Goal: Find contact information: Find contact information

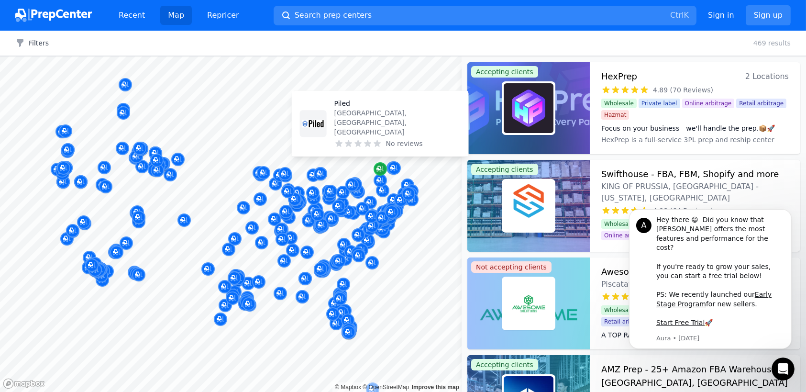
click at [383, 168] on icon "Map marker" at bounding box center [381, 169] width 8 height 10
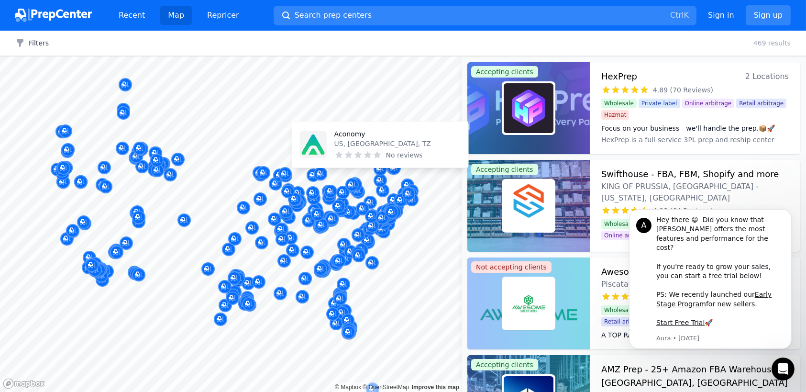
click at [380, 167] on div "Aconomy US, US, TZ No reviews" at bounding box center [380, 145] width 176 height 46
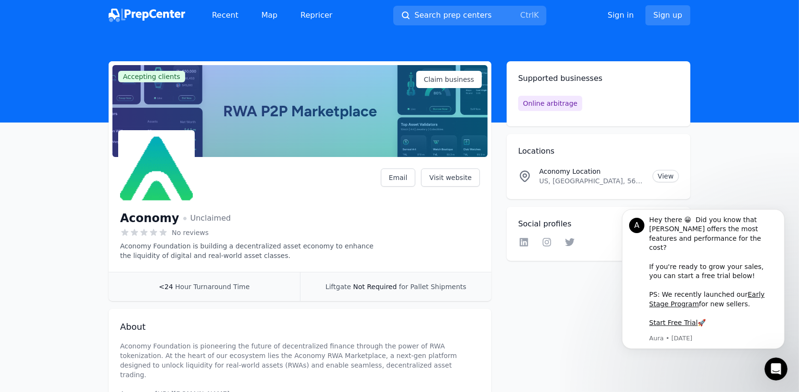
click at [101, 228] on div "Accepting clients Claim business Aconomy Unclaimed No reviews Aconomy Foundatio…" at bounding box center [399, 282] width 613 height 442
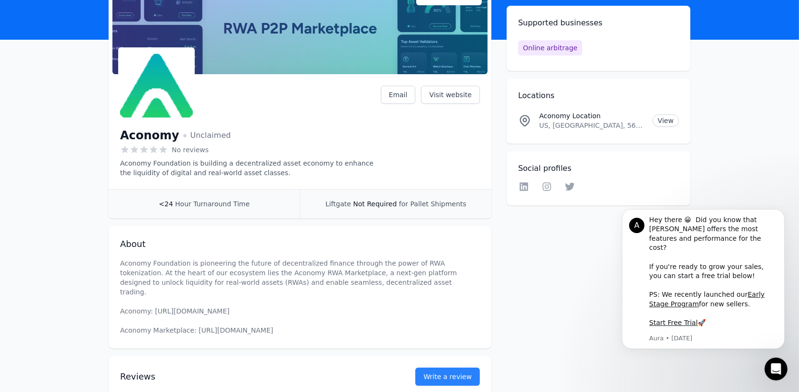
scroll to position [127, 0]
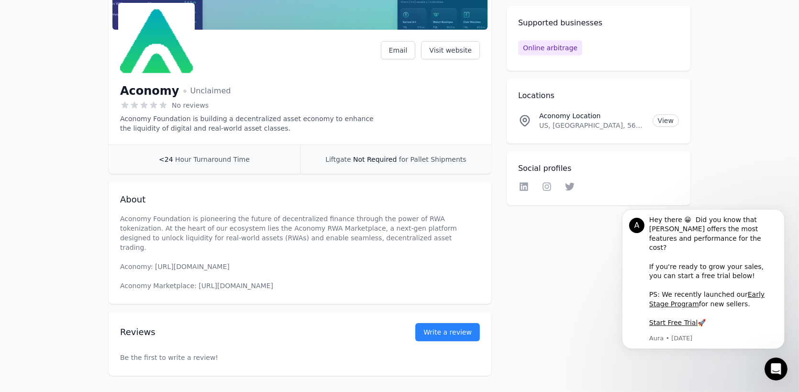
click at [65, 246] on main "Accepting clients Claim business Aconomy Unclaimed No reviews Aconomy Foundatio…" at bounding box center [399, 155] width 799 height 442
click at [65, 243] on main "Accepting clients Claim business Aconomy Unclaimed No reviews Aconomy Foundatio…" at bounding box center [399, 155] width 799 height 442
click at [65, 242] on main "Accepting clients Claim business Aconomy Unclaimed No reviews Aconomy Foundatio…" at bounding box center [399, 155] width 799 height 442
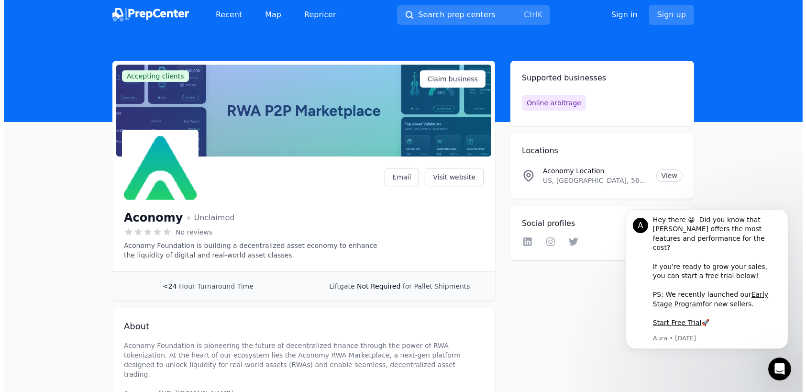
scroll to position [0, 0]
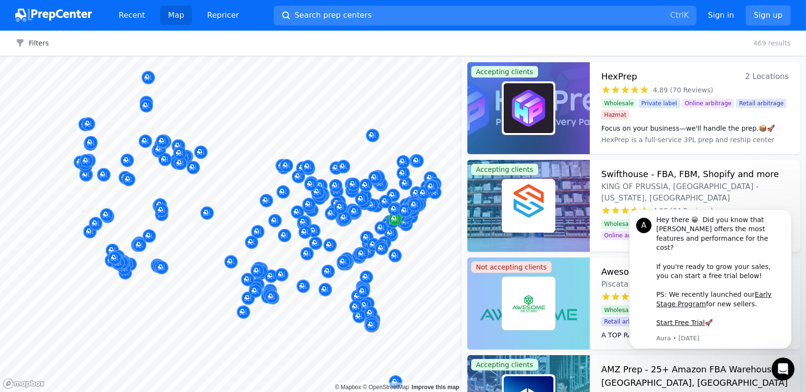
click at [465, 229] on div "Map © Mapbox © OpenStreetMap Improve this map Accepting clients HexPrep 2 Locat…" at bounding box center [403, 224] width 806 height 336
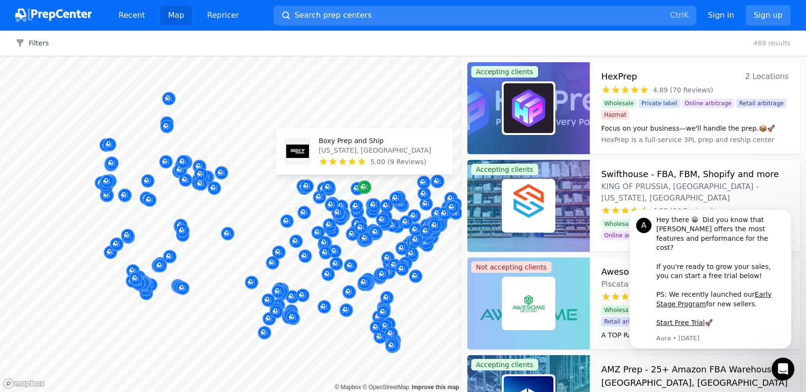
click at [370, 185] on div "Map marker" at bounding box center [364, 186] width 13 height 13
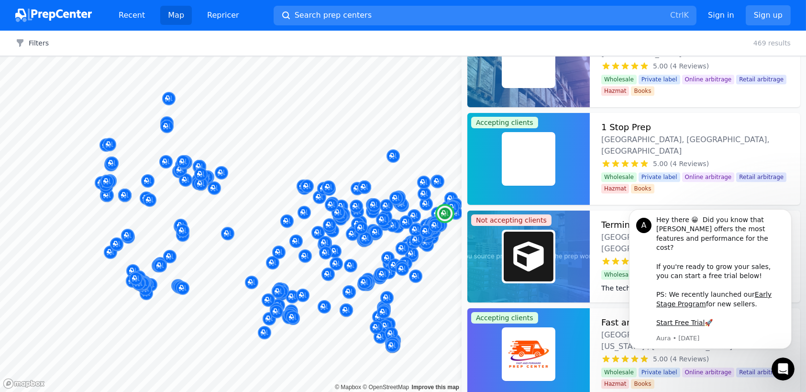
scroll to position [7009, 0]
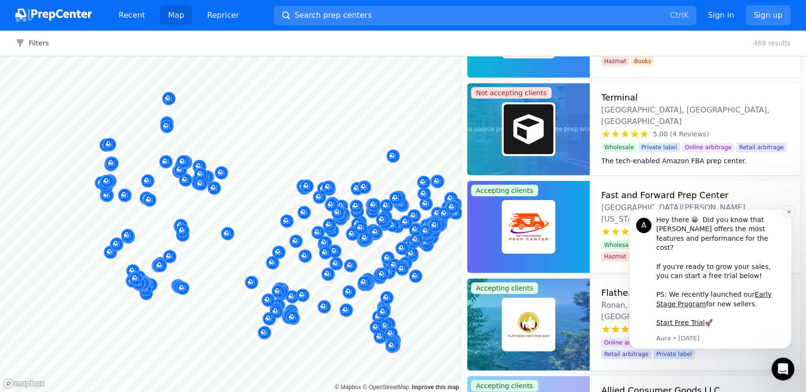
click at [787, 214] on icon "Dismiss notification" at bounding box center [788, 211] width 5 height 5
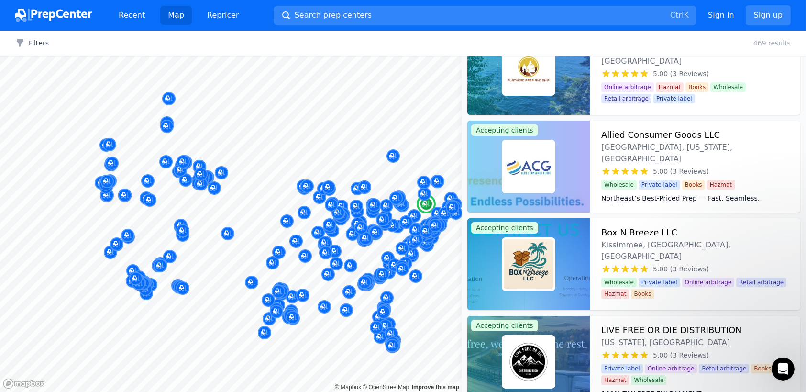
scroll to position [7137, 0]
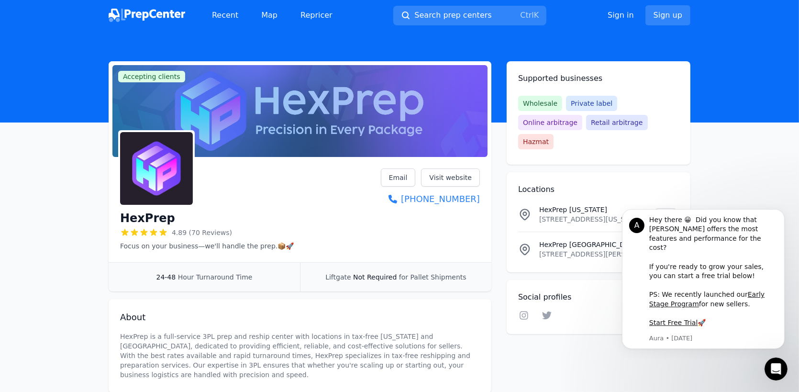
click at [258, 189] on div at bounding box center [207, 168] width 174 height 77
click at [154, 220] on h1 "HexPrep" at bounding box center [147, 218] width 55 height 15
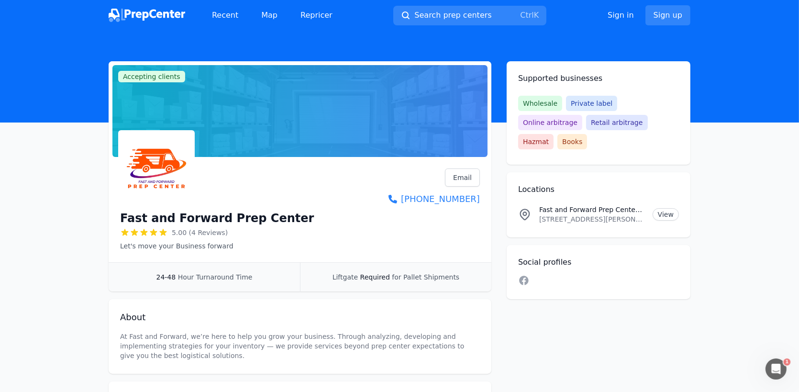
click at [224, 221] on h1 "Fast and Forward Prep Center" at bounding box center [217, 218] width 194 height 15
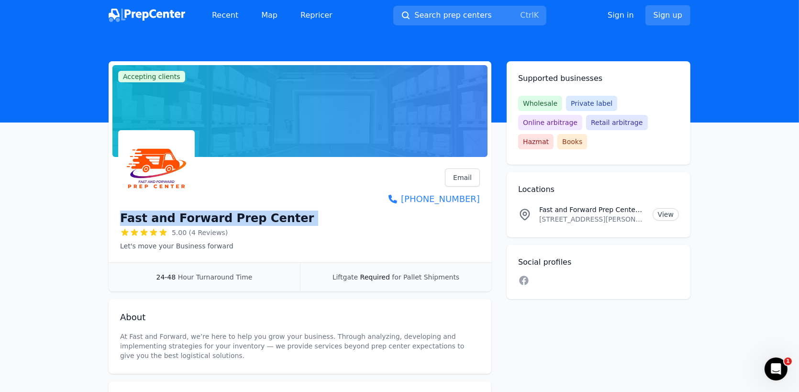
click at [224, 221] on h1 "Fast and Forward Prep Center" at bounding box center [217, 218] width 194 height 15
copy div "Fast and Forward Prep Center"
drag, startPoint x: 489, startPoint y: 200, endPoint x: 480, endPoint y: 202, distance: 9.3
click at [480, 202] on div "Fast and Forward Prep Center 5.00 (4 Reviews) Let's move your Business forward …" at bounding box center [300, 211] width 383 height 101
copy link "+1 (727) 364-2593"
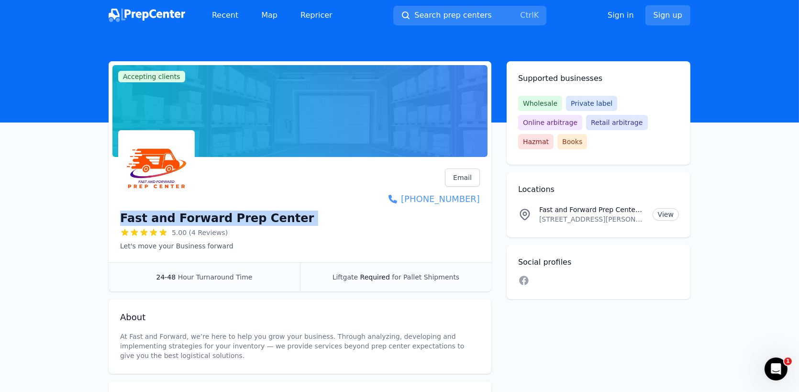
click at [478, 203] on link "+1 (727) 364-2593" at bounding box center [434, 198] width 91 height 13
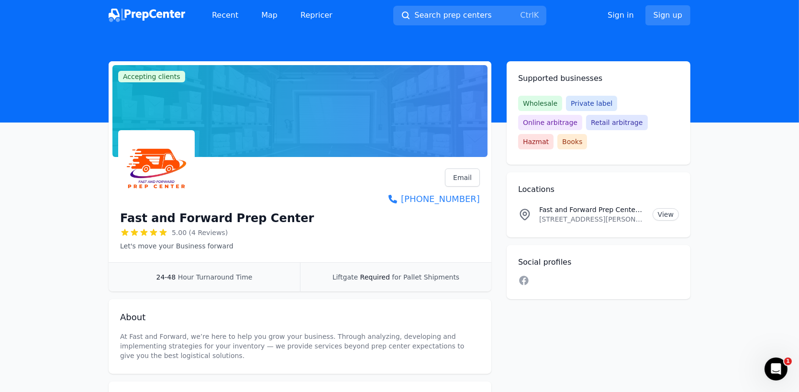
click at [484, 200] on div "Fast and Forward Prep Center 5.00 (4 Reviews) Let's move your Business forward …" at bounding box center [300, 211] width 383 height 101
drag, startPoint x: 485, startPoint y: 201, endPoint x: 471, endPoint y: 204, distance: 13.8
click at [471, 204] on div "Fast and Forward Prep Center 5.00 (4 Reviews) Let's move your Business forward …" at bounding box center [300, 211] width 383 height 101
copy link "+1 (727) 364-2593"
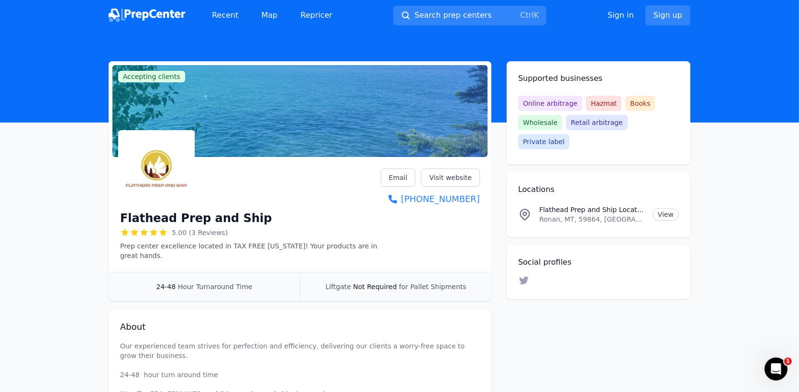
click at [237, 214] on h1 "Flathead Prep and Ship" at bounding box center [196, 218] width 152 height 15
copy div "Flathead Prep and Ship"
